Goal: Task Accomplishment & Management: Manage account settings

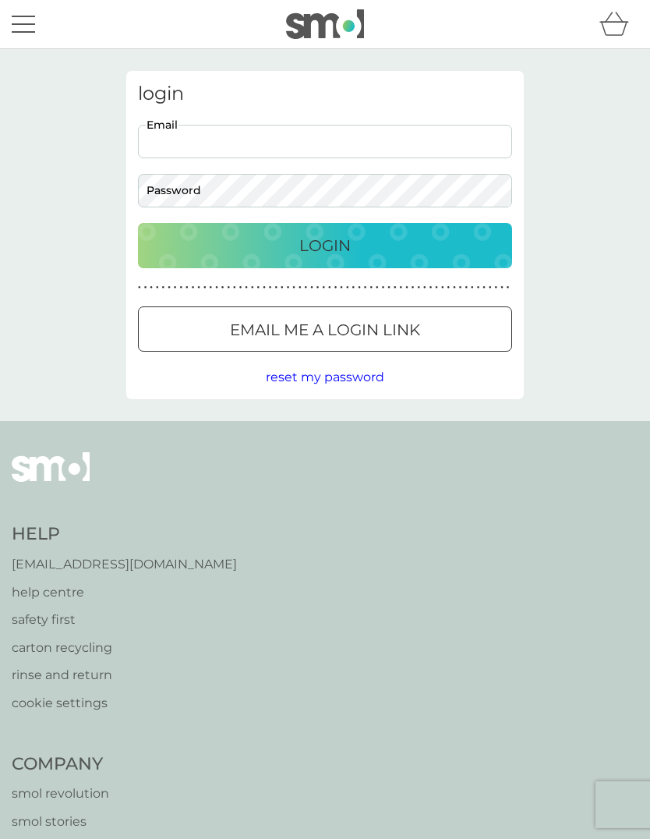
type input "[PERSON_NAME][EMAIL_ADDRESS][PERSON_NAME][DOMAIN_NAME]"
click at [325, 245] on button "Login" at bounding box center [325, 245] width 374 height 45
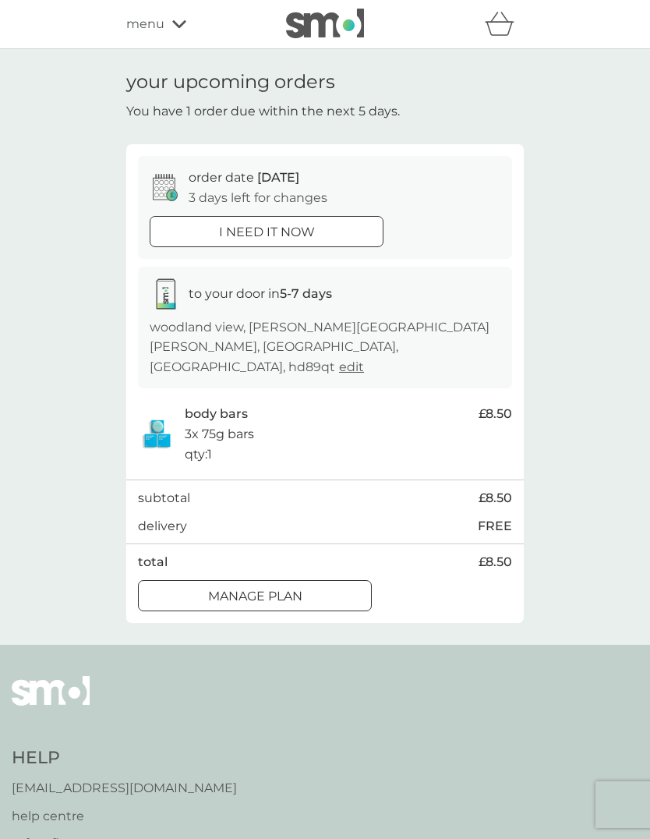
click at [346, 586] on div "Manage plan" at bounding box center [255, 596] width 232 height 20
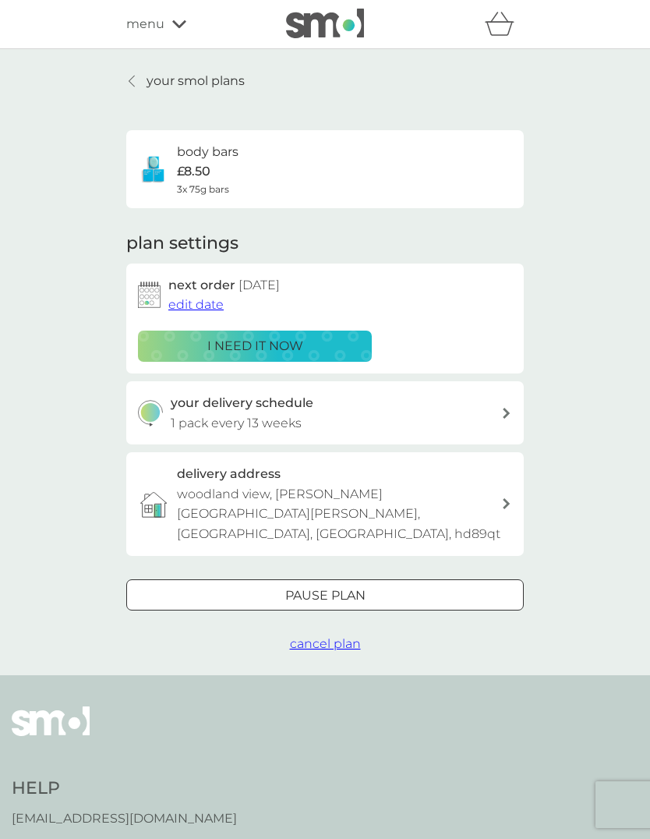
click at [487, 409] on div "your delivery schedule 1 pack every 13 weeks" at bounding box center [336, 413] width 331 height 40
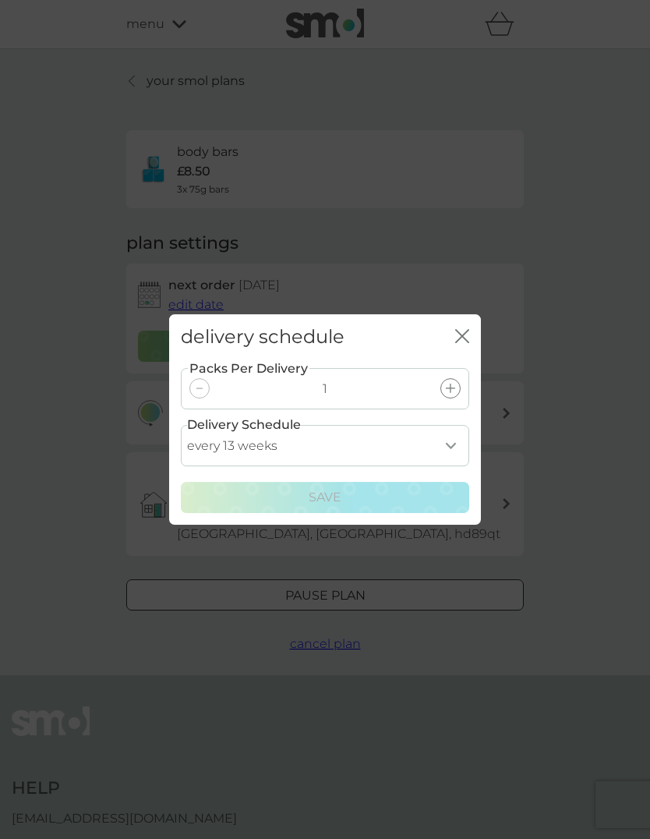
click at [455, 449] on select "every 1 week every 2 weeks every 3 weeks every 4 weeks every 5 weeks every 6 we…" at bounding box center [325, 445] width 288 height 41
select select "182"
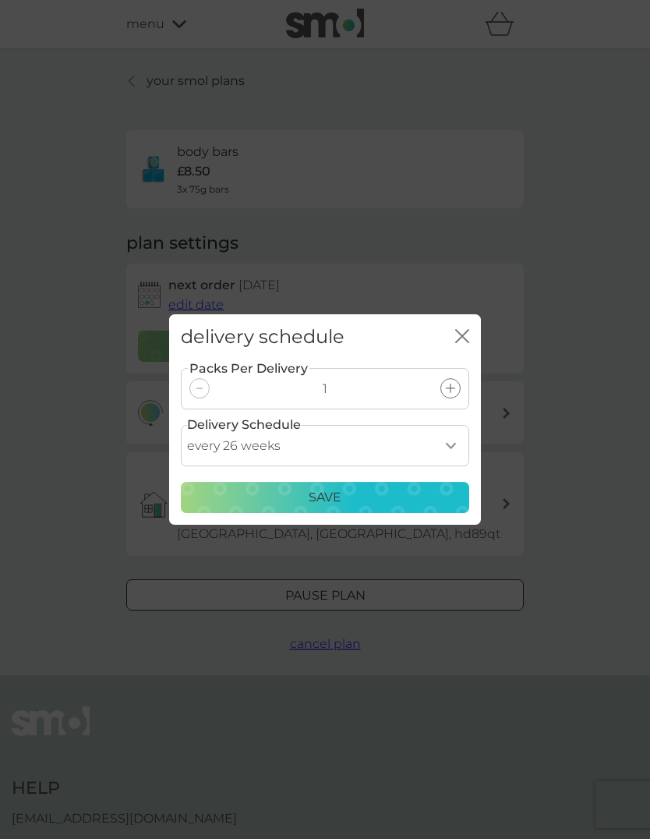
click at [407, 496] on div "Save" at bounding box center [325, 497] width 268 height 20
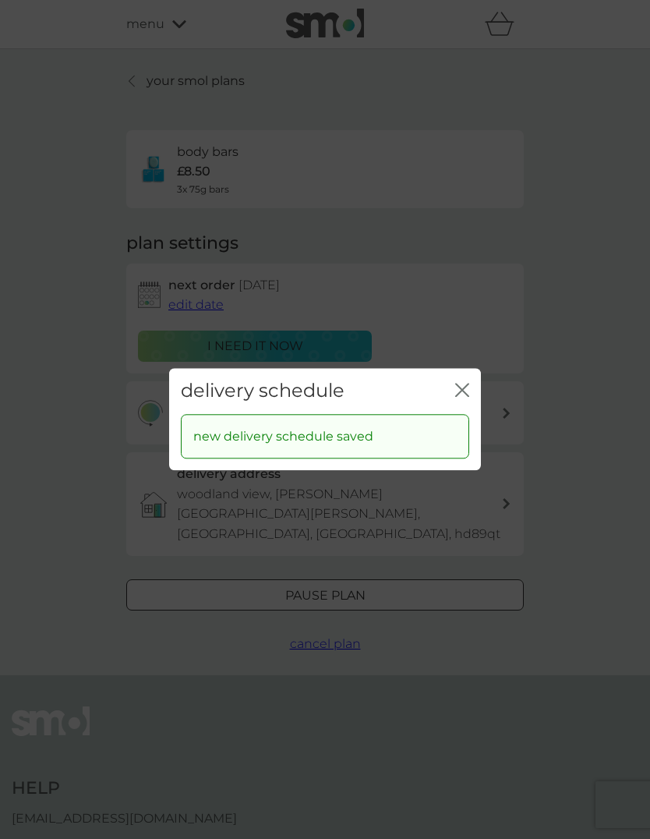
click at [461, 392] on icon "close" at bounding box center [459, 390] width 6 height 12
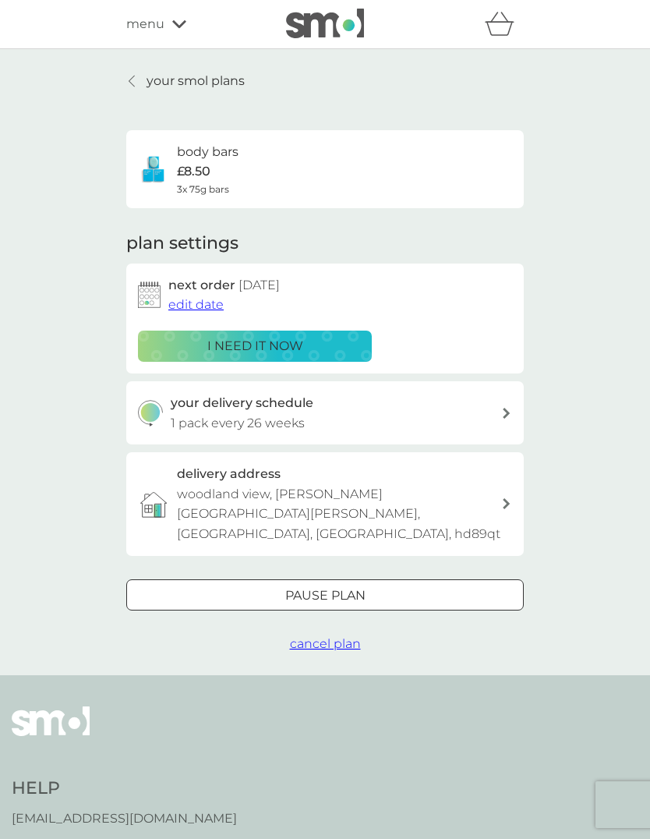
click at [216, 305] on span "edit date" at bounding box center [195, 304] width 55 height 15
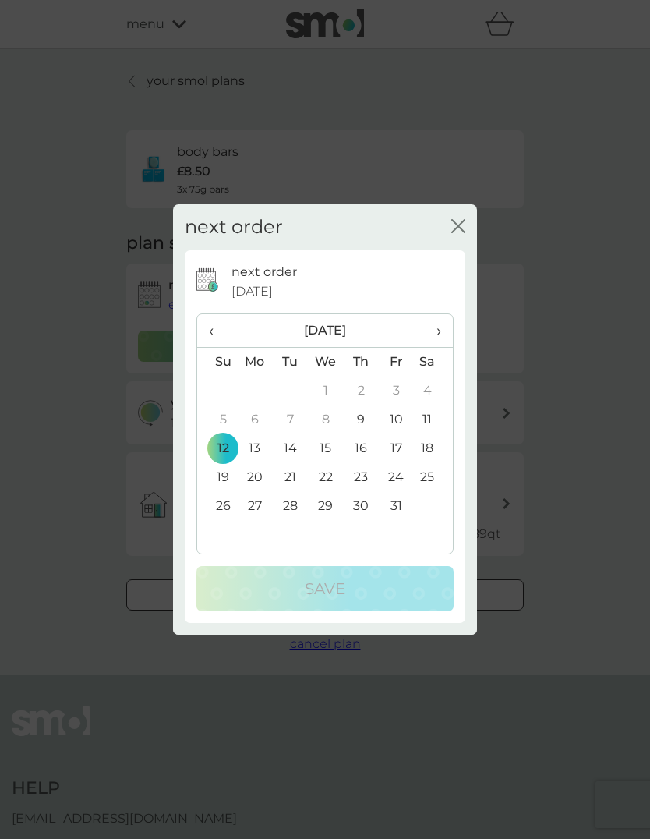
click at [440, 331] on span "›" at bounding box center [434, 330] width 16 height 33
click at [439, 333] on span "›" at bounding box center [434, 330] width 16 height 33
click at [400, 418] on td "12" at bounding box center [396, 419] width 35 height 29
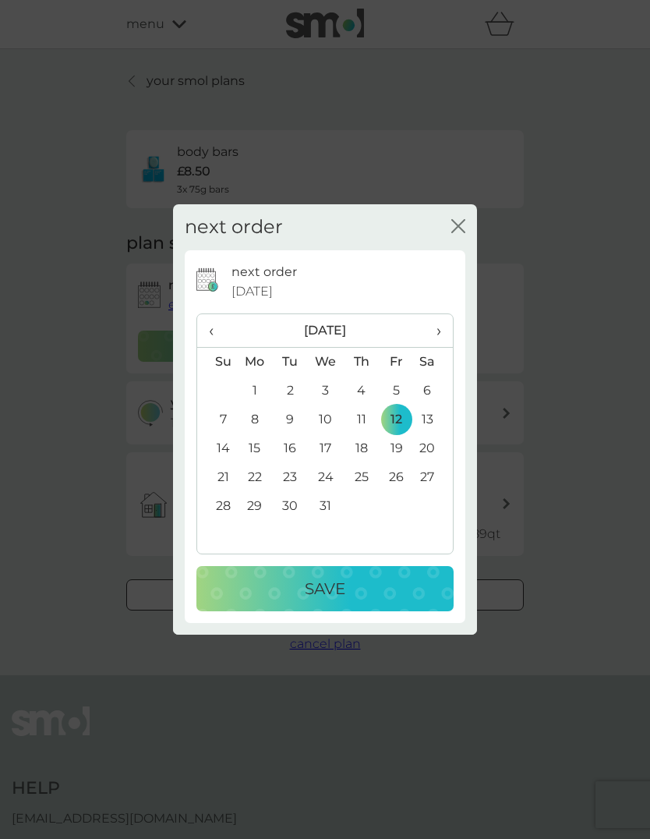
click at [431, 586] on div "Save" at bounding box center [325, 588] width 226 height 25
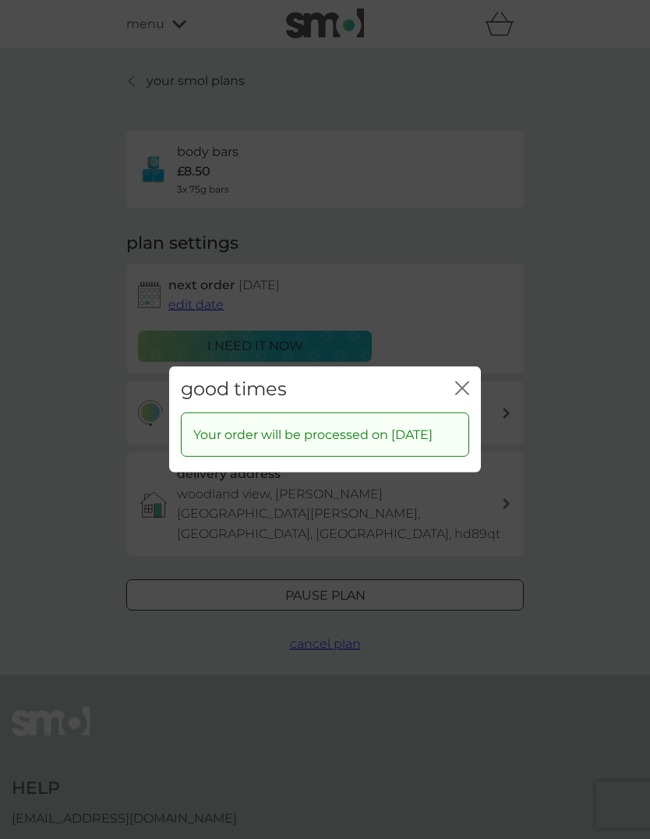
click at [465, 383] on icon "close" at bounding box center [465, 388] width 6 height 12
